Goal: Transaction & Acquisition: Purchase product/service

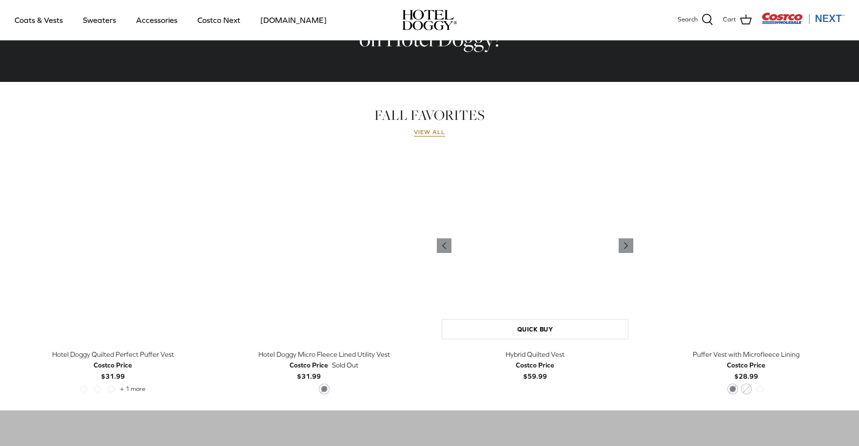
scroll to position [392, 0]
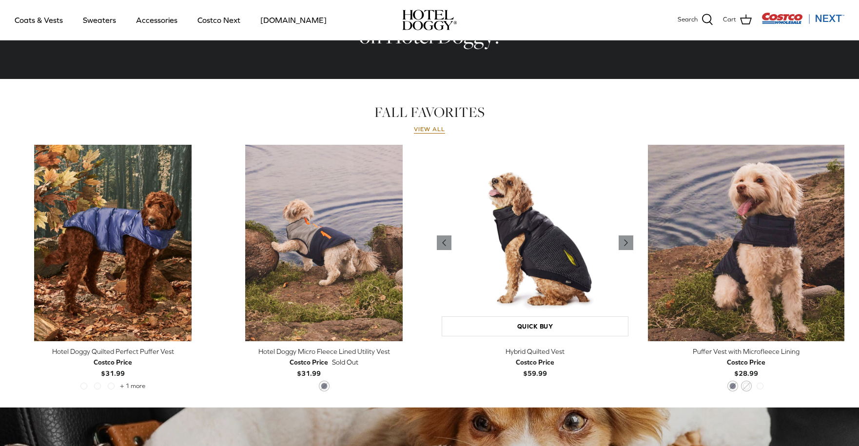
click at [552, 265] on img "Hybrid Quilted Vest" at bounding box center [535, 243] width 197 height 197
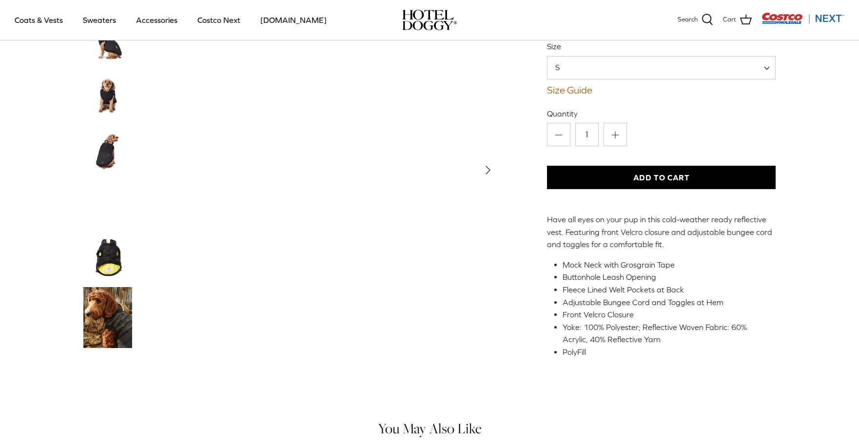
scroll to position [96, 0]
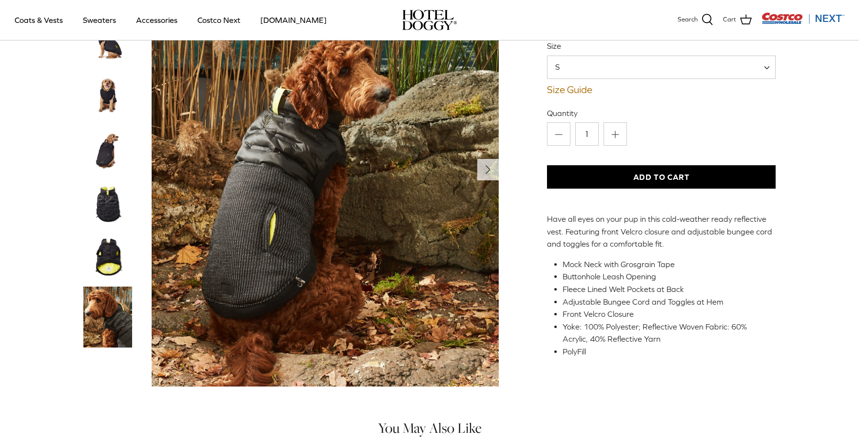
click at [111, 94] on img "Thumbnail Link" at bounding box center [107, 96] width 49 height 49
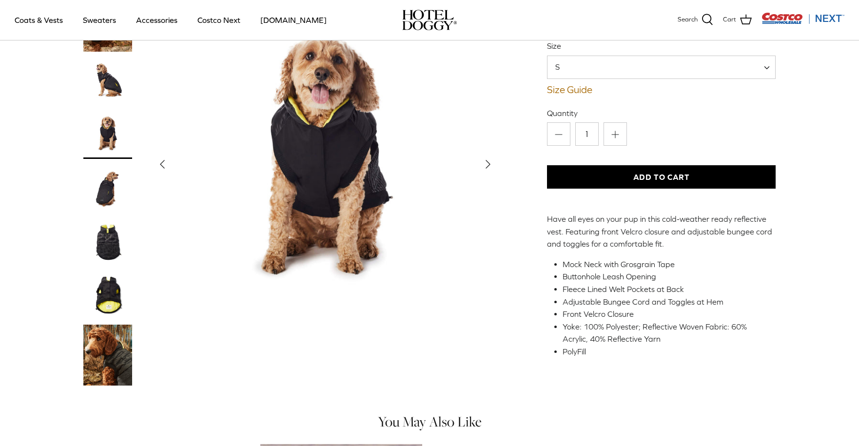
click at [105, 196] on img "Thumbnail Link" at bounding box center [107, 187] width 49 height 49
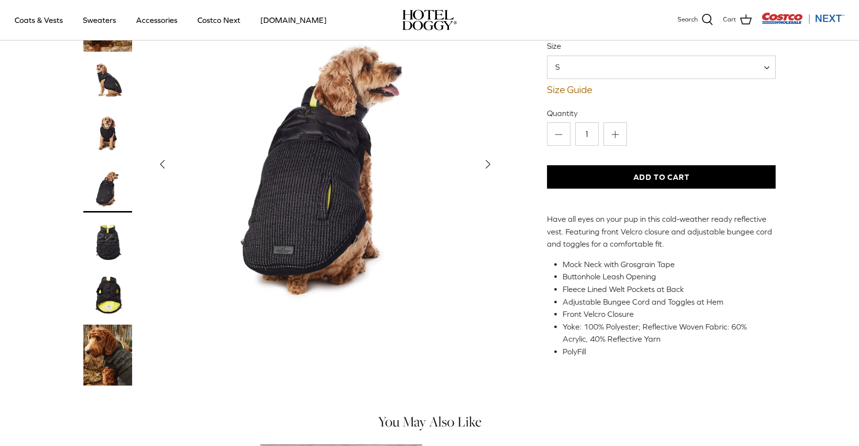
click at [102, 298] on img "Thumbnail Link" at bounding box center [107, 295] width 49 height 49
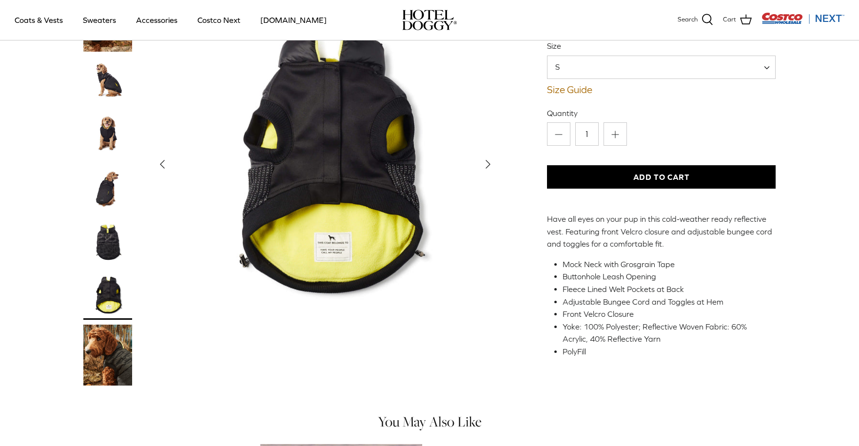
click at [334, 249] on img "Show Gallery" at bounding box center [325, 163] width 347 height 347
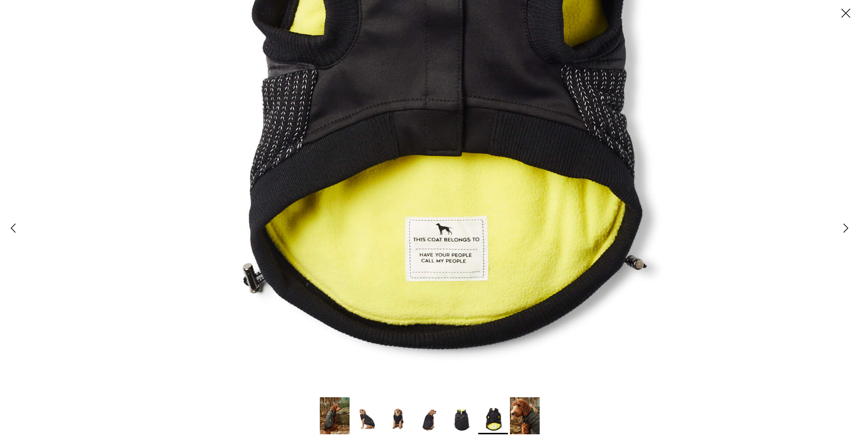
click at [367, 425] on img at bounding box center [367, 420] width 30 height 30
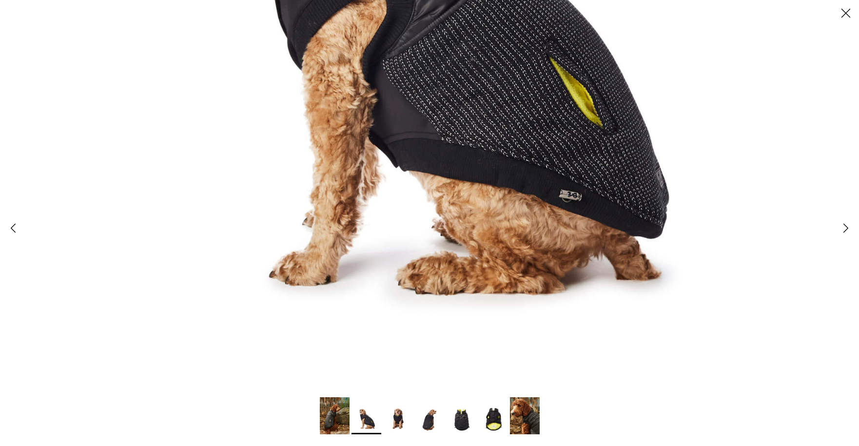
click at [524, 418] on img at bounding box center [525, 416] width 30 height 37
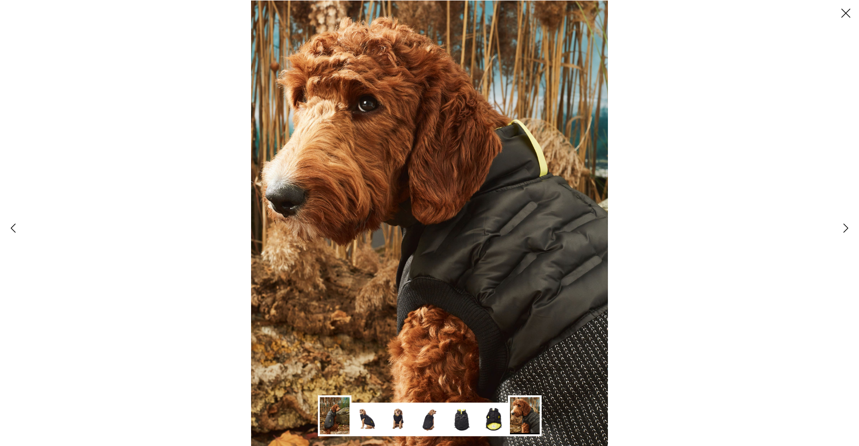
click at [844, 226] on icon "Right" at bounding box center [846, 228] width 17 height 17
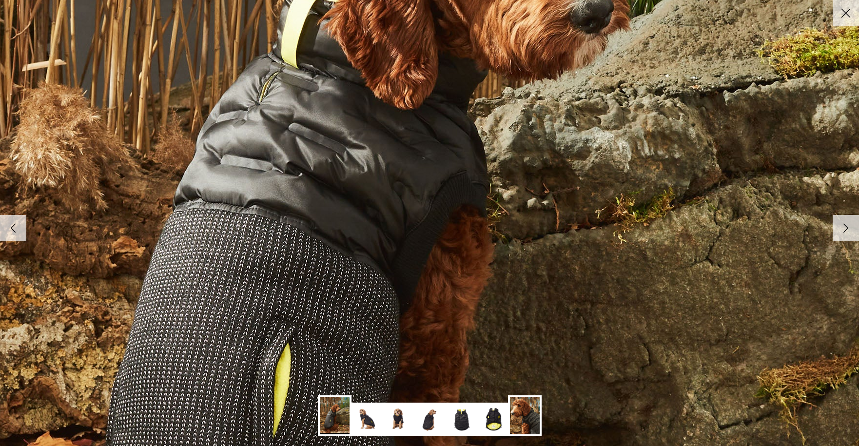
click at [844, 226] on icon "Right" at bounding box center [846, 228] width 17 height 17
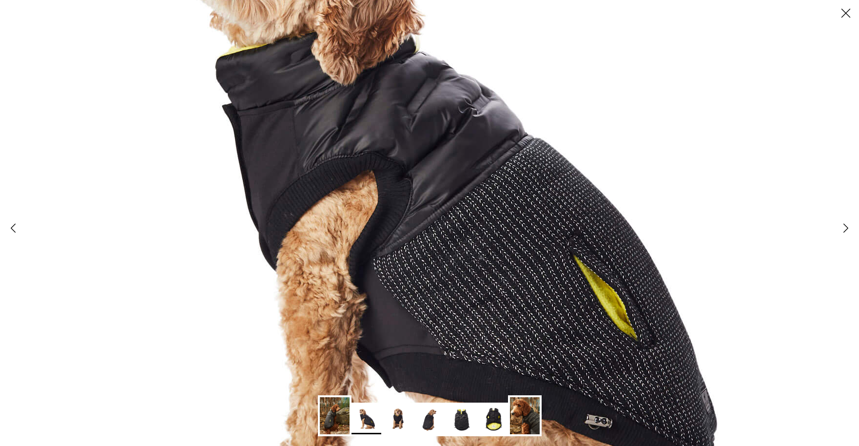
click at [844, 226] on icon "Right" at bounding box center [846, 228] width 17 height 17
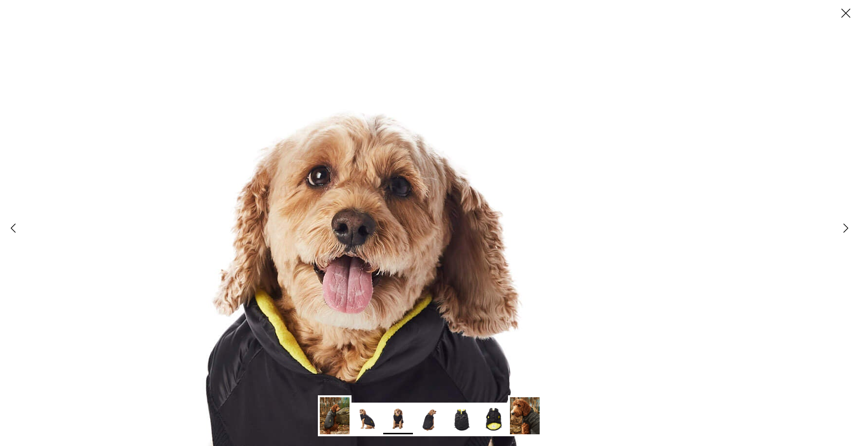
click at [845, 10] on icon "Close" at bounding box center [846, 13] width 17 height 17
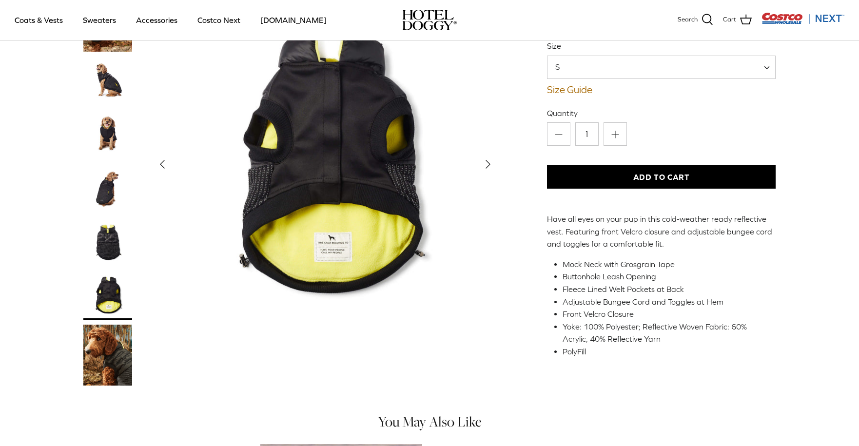
scroll to position [0, 0]
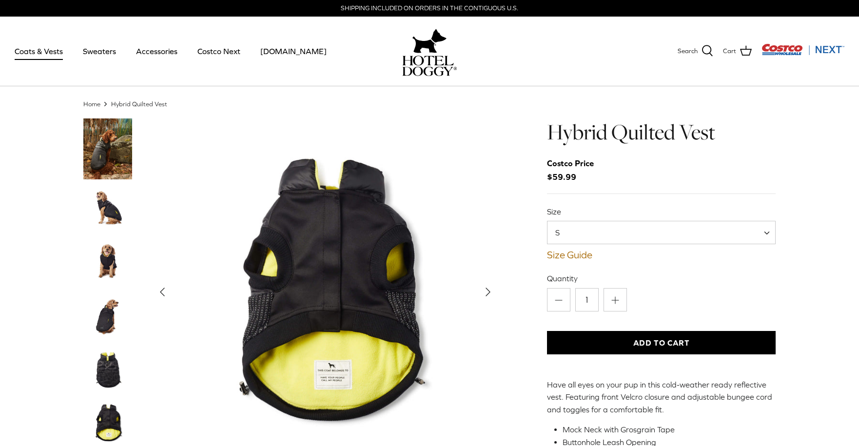
click at [38, 52] on link "Coats & Vests" at bounding box center [39, 51] width 66 height 33
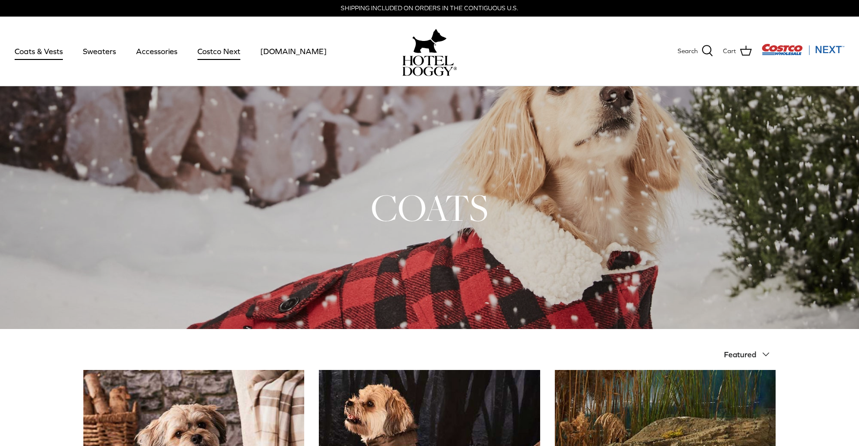
click at [213, 45] on link "Costco Next" at bounding box center [219, 51] width 60 height 33
